Goal: Find contact information: Find contact information

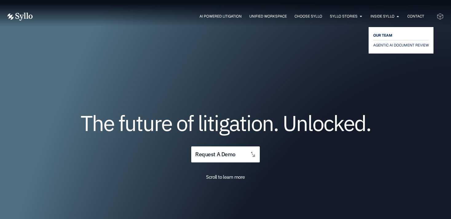
click at [386, 35] on span "OUR TEAM" at bounding box center [383, 35] width 19 height 7
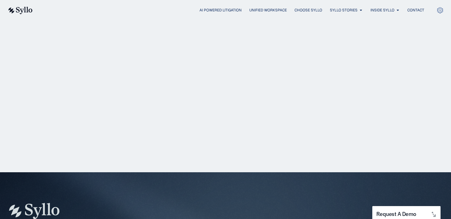
scroll to position [826, 0]
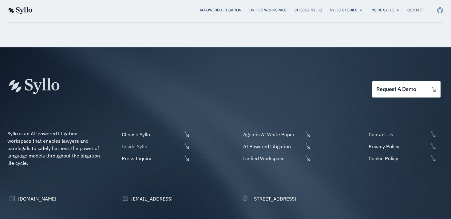
click at [129, 143] on span "Inside Syllo" at bounding box center [151, 146] width 62 height 7
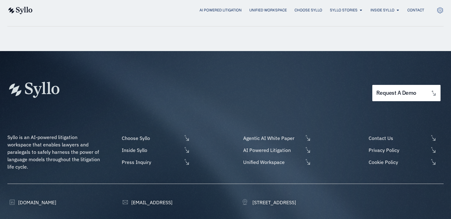
scroll to position [823, 0]
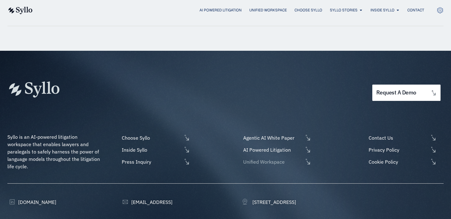
click at [281, 158] on span "Unified Workspace" at bounding box center [273, 161] width 62 height 7
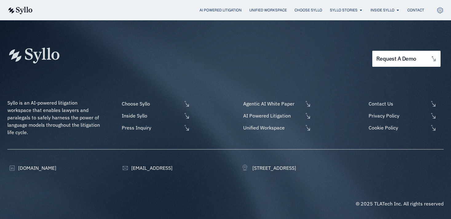
scroll to position [1604, 0]
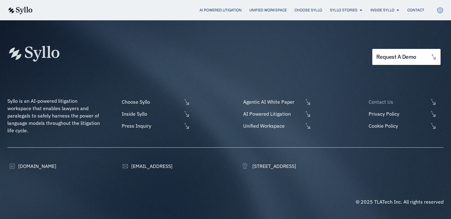
click at [378, 104] on span "Contact Us" at bounding box center [398, 101] width 62 height 7
